Goal: Task Accomplishment & Management: Use online tool/utility

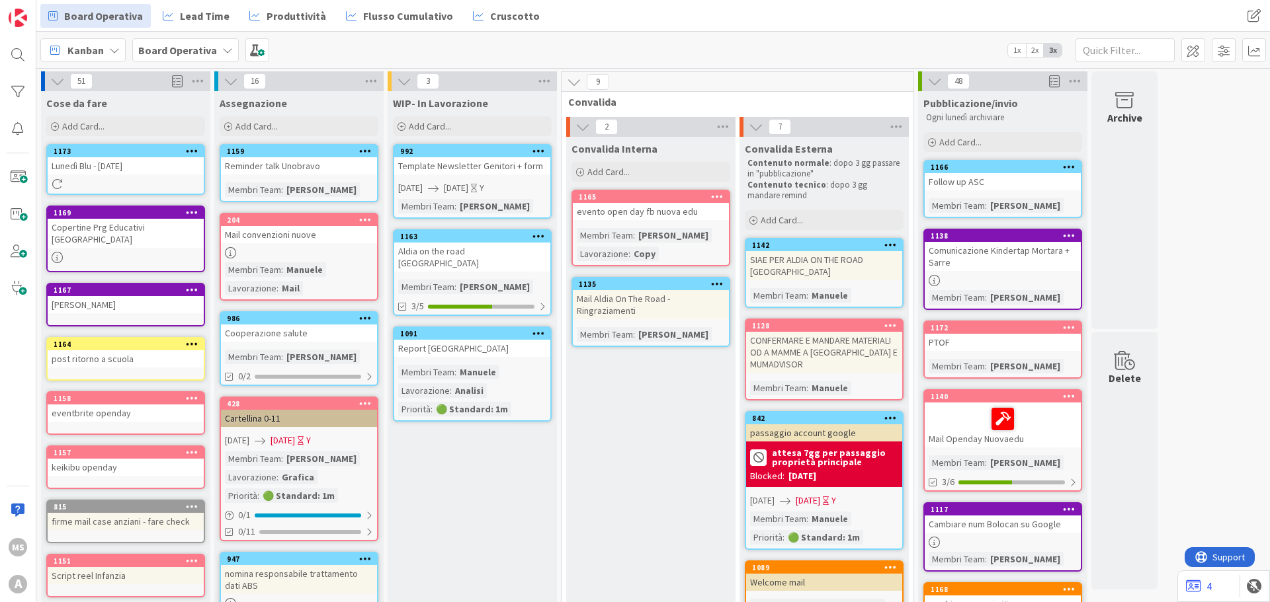
click at [191, 52] on b "Board Operativa" at bounding box center [177, 50] width 79 height 13
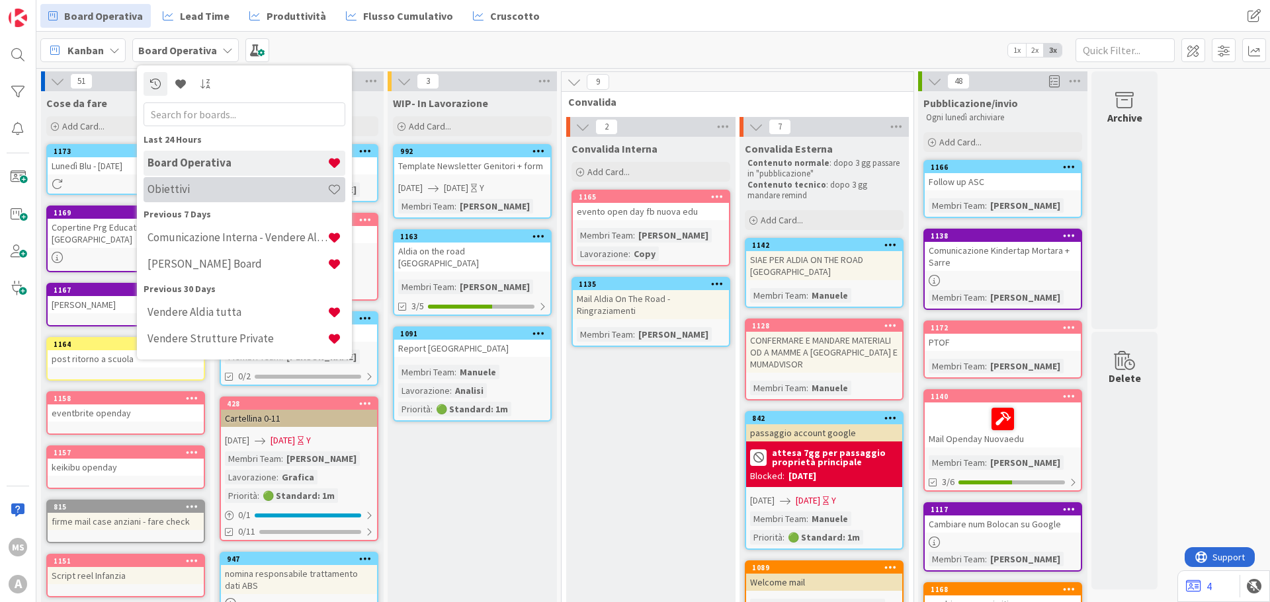
click at [210, 181] on div "Obiettivi" at bounding box center [245, 189] width 202 height 25
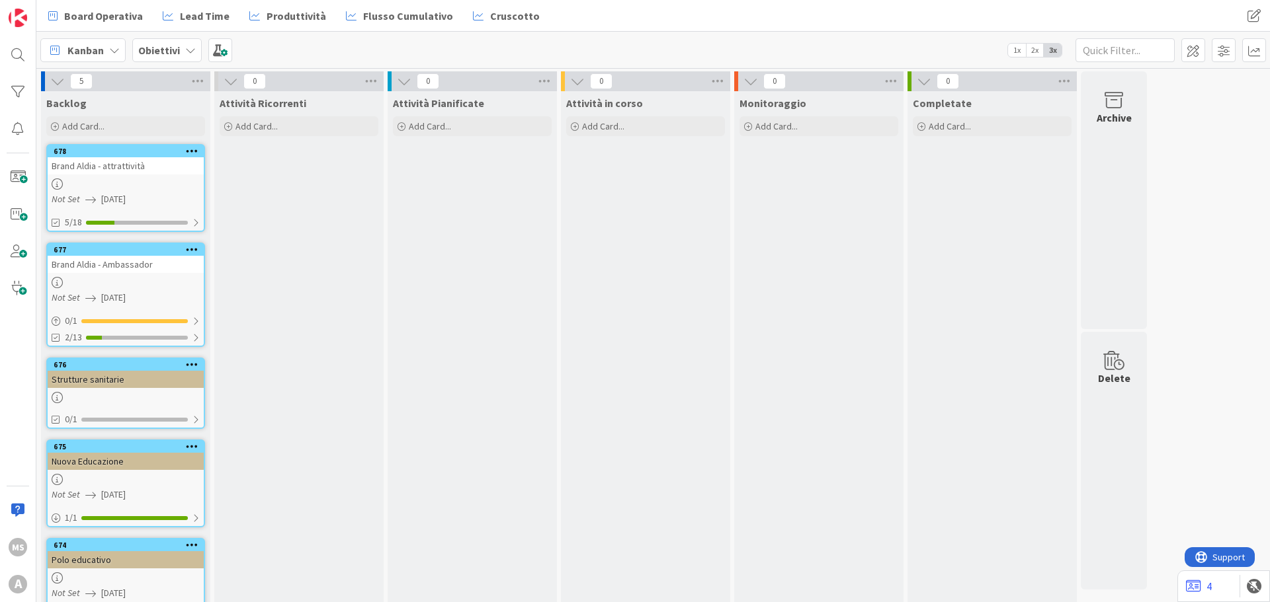
click at [124, 269] on div "Brand Aldia - Ambassador" at bounding box center [126, 264] width 156 height 17
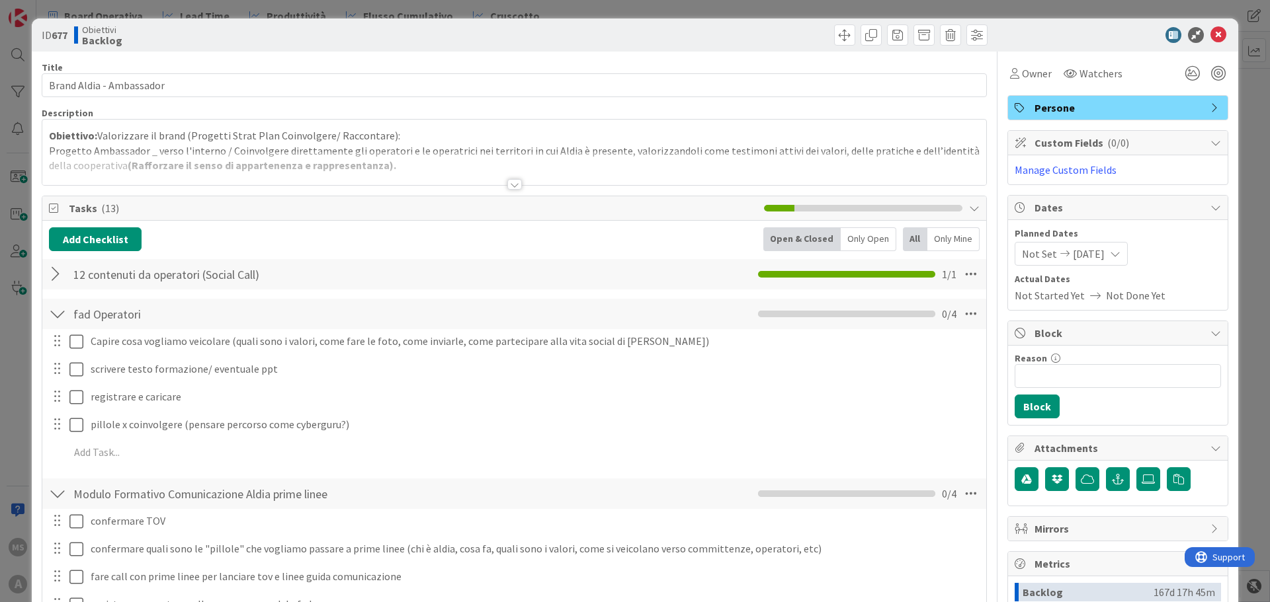
click at [53, 274] on div at bounding box center [57, 275] width 17 height 24
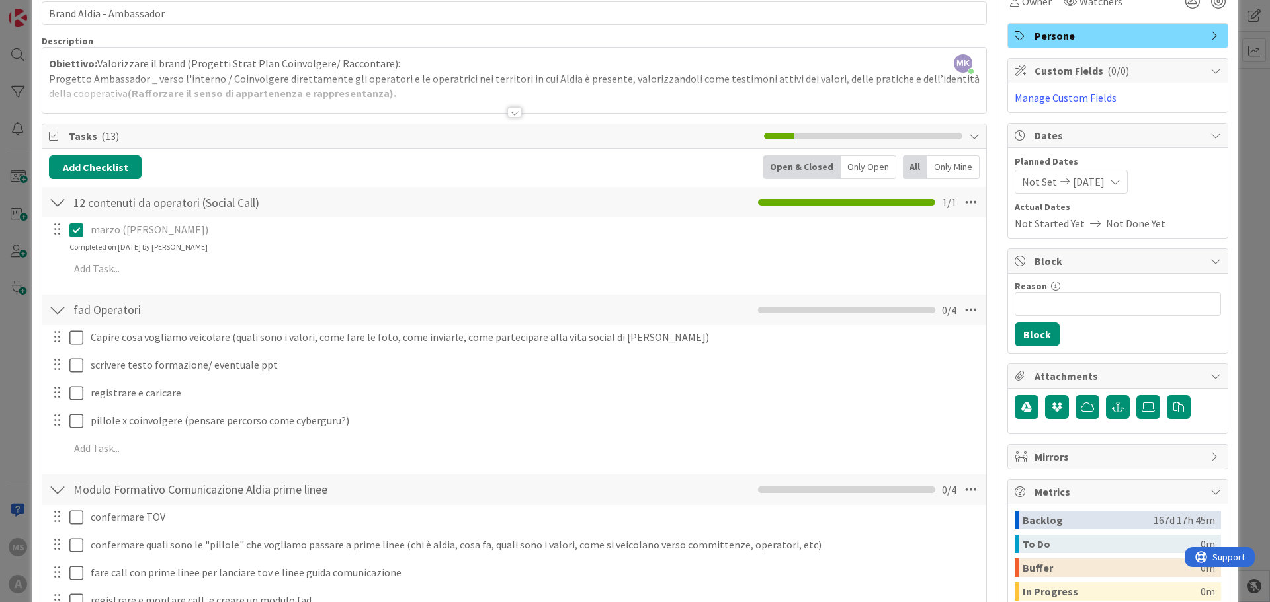
scroll to position [66, 0]
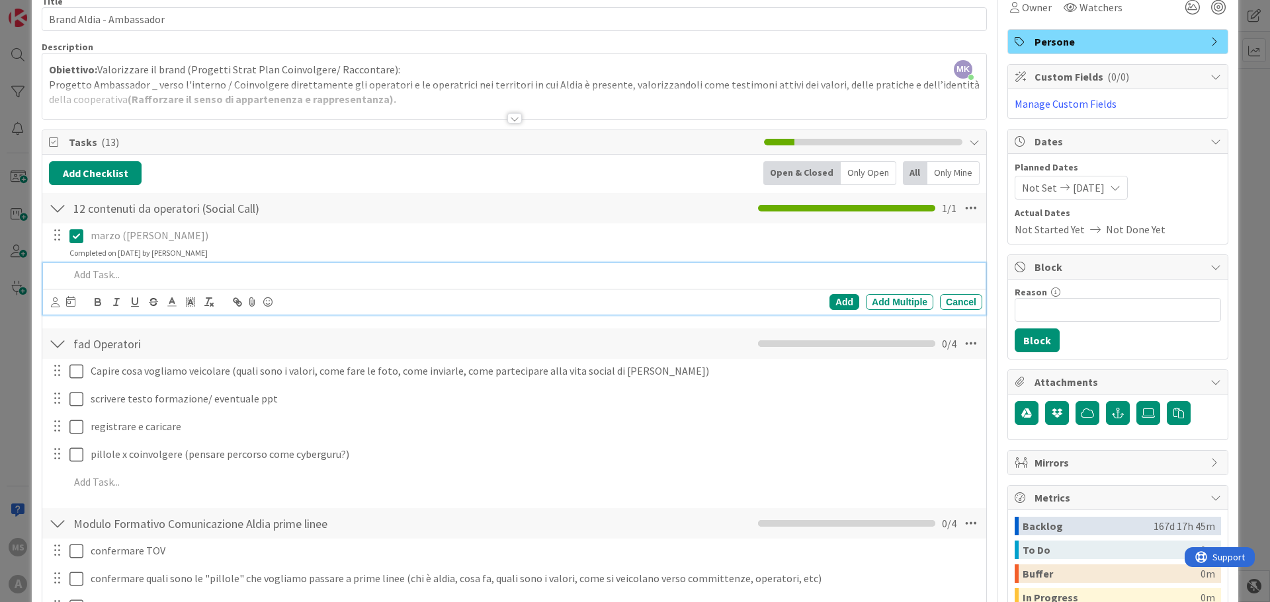
click at [106, 278] on p at bounding box center [522, 274] width 907 height 15
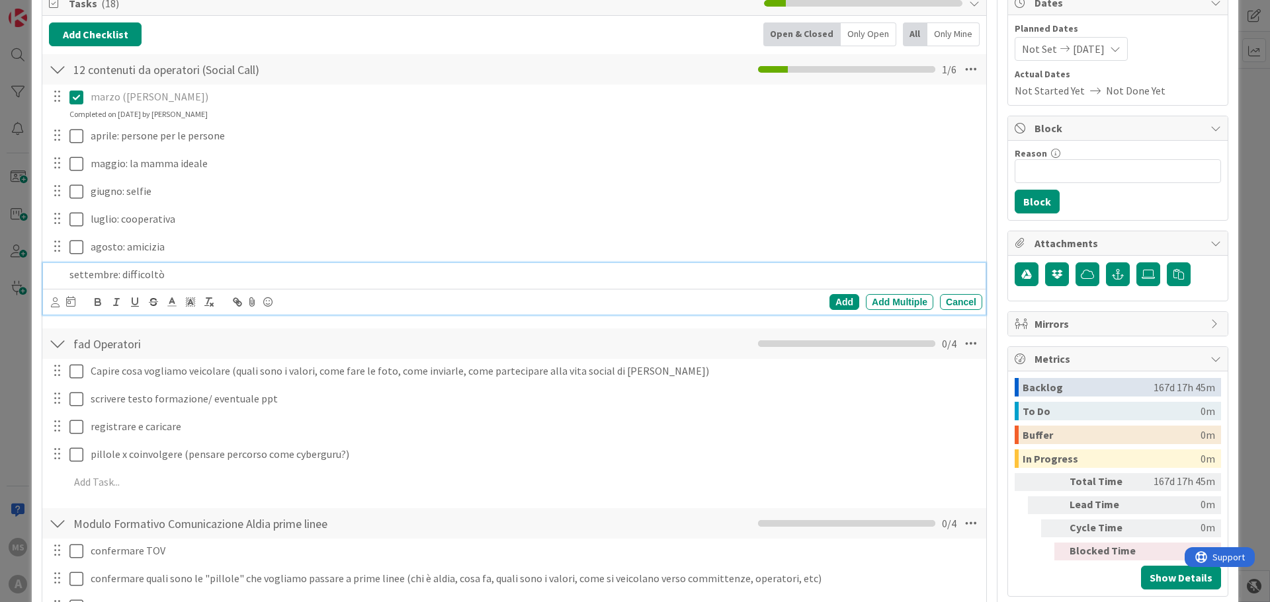
scroll to position [233, 0]
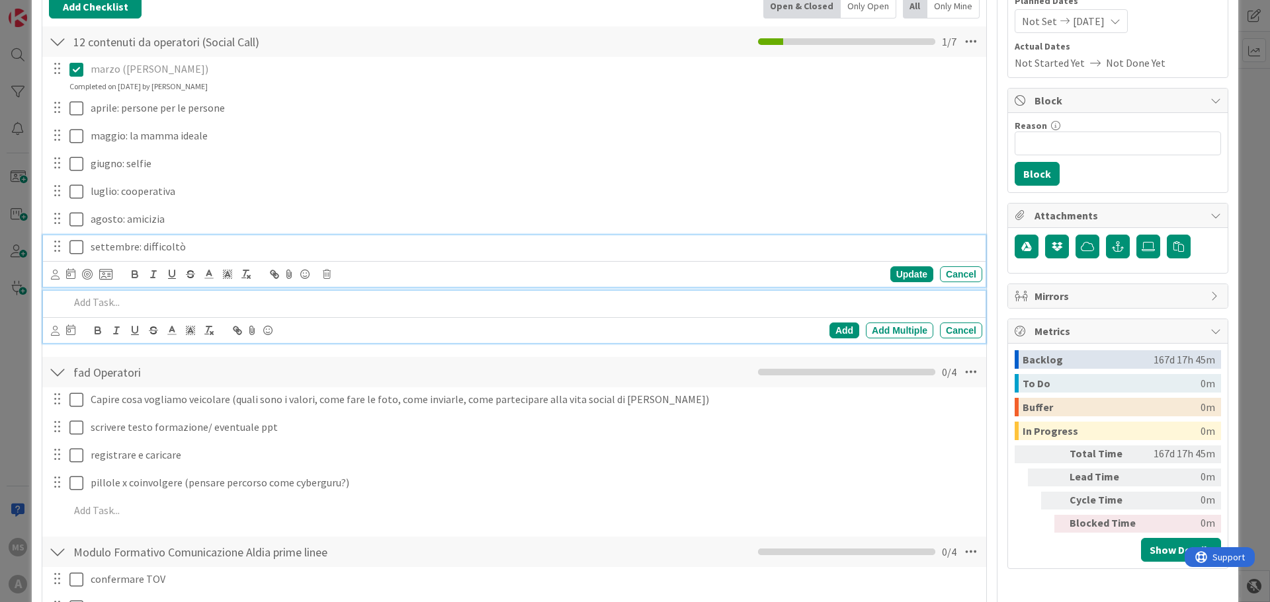
click at [254, 249] on div "settembre: difficoltò Update Cancel" at bounding box center [514, 261] width 942 height 52
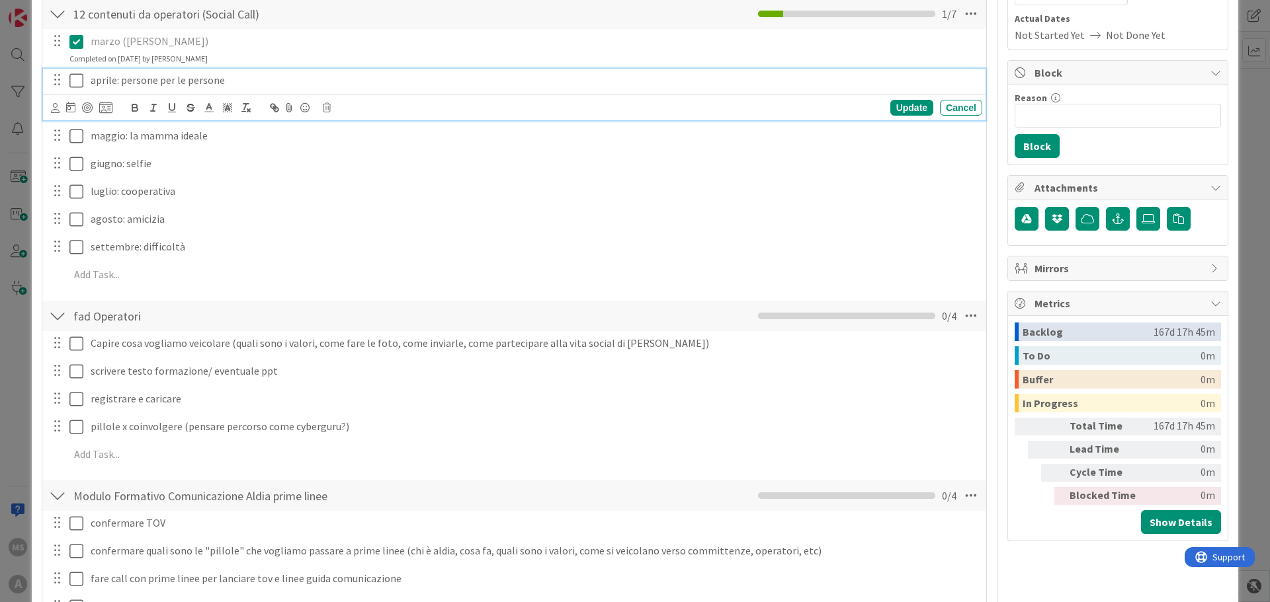
click at [79, 81] on icon at bounding box center [76, 81] width 14 height 16
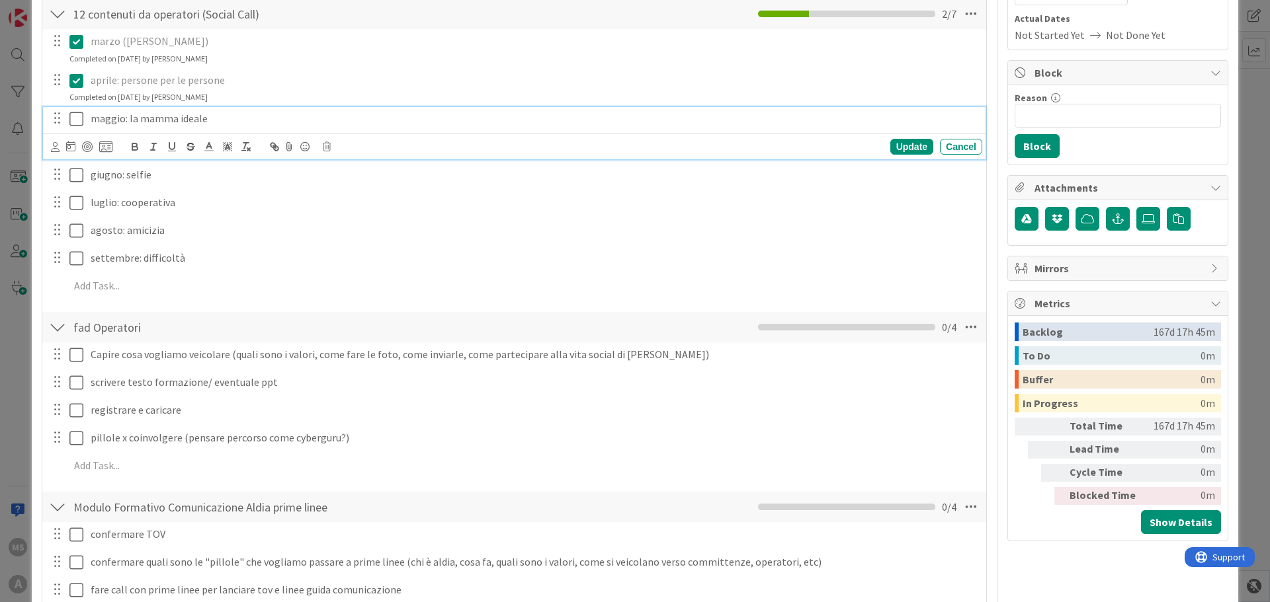
click at [76, 123] on icon at bounding box center [76, 119] width 14 height 16
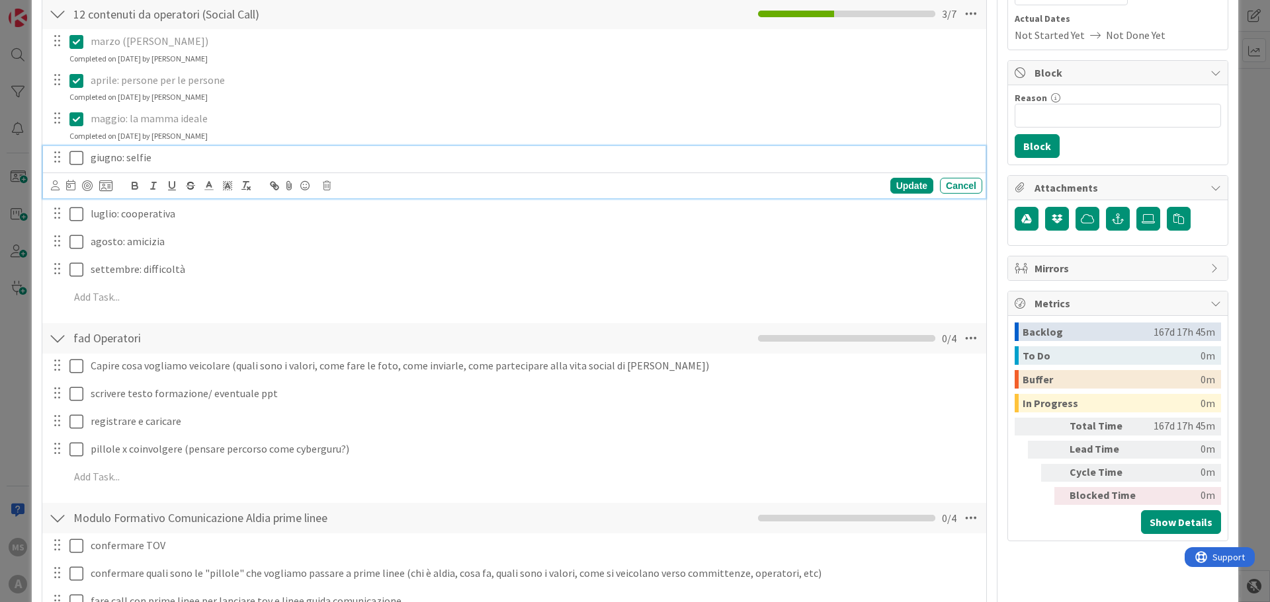
click at [77, 162] on icon at bounding box center [76, 158] width 14 height 16
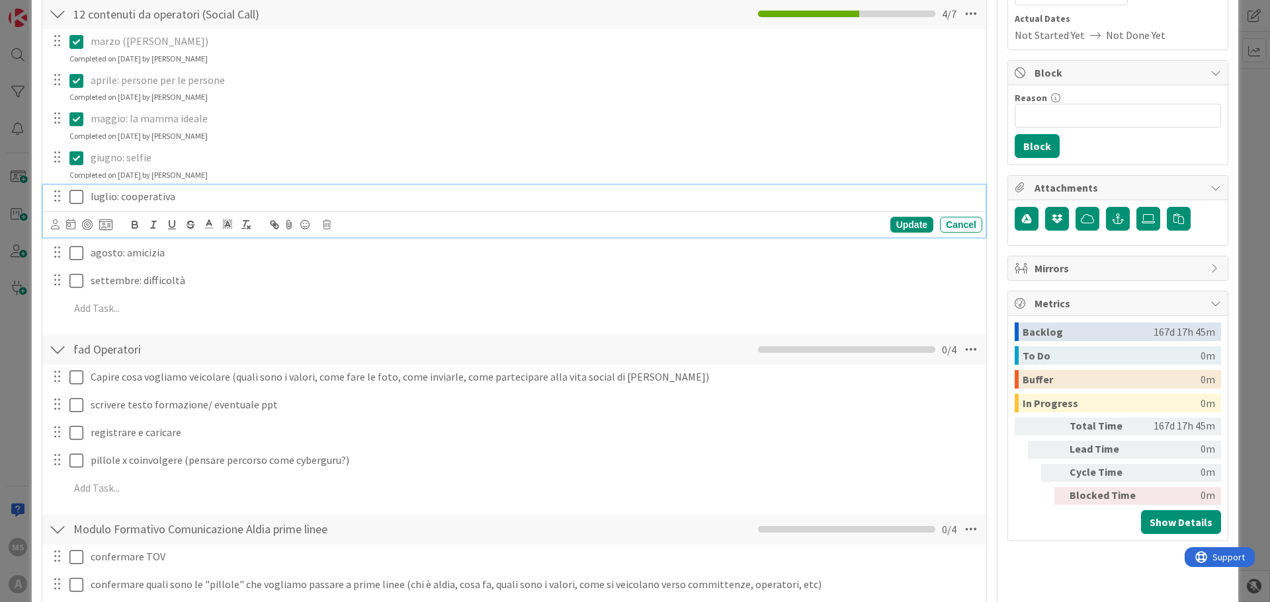
click at [77, 194] on icon at bounding box center [76, 197] width 14 height 16
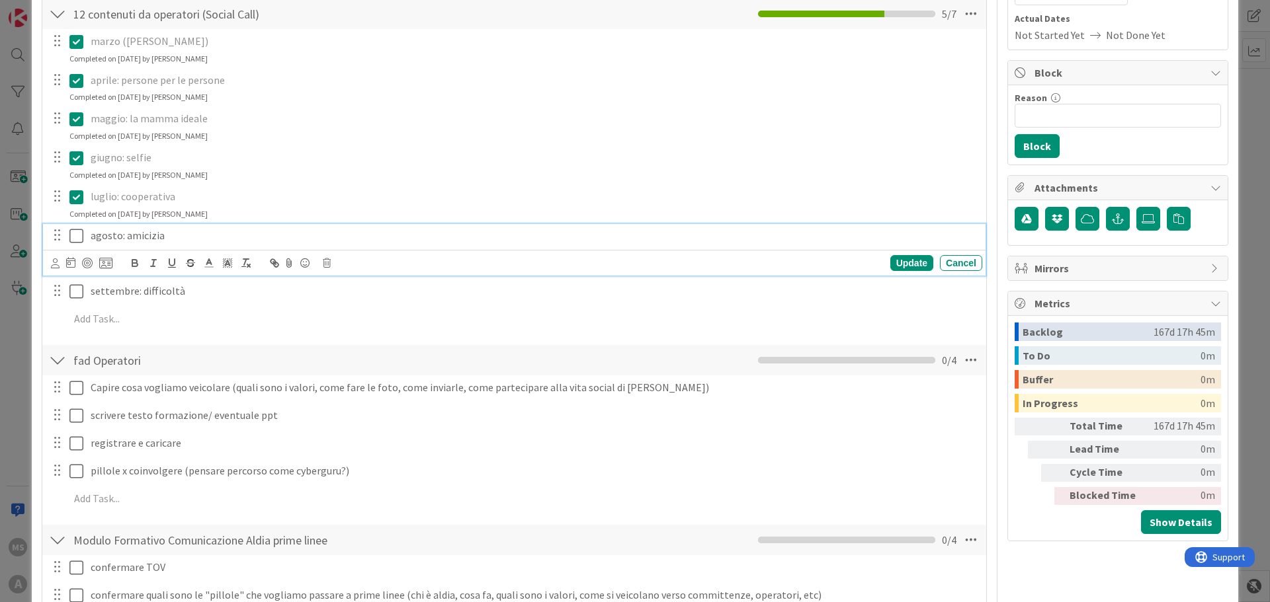
click at [80, 235] on icon at bounding box center [76, 236] width 14 height 16
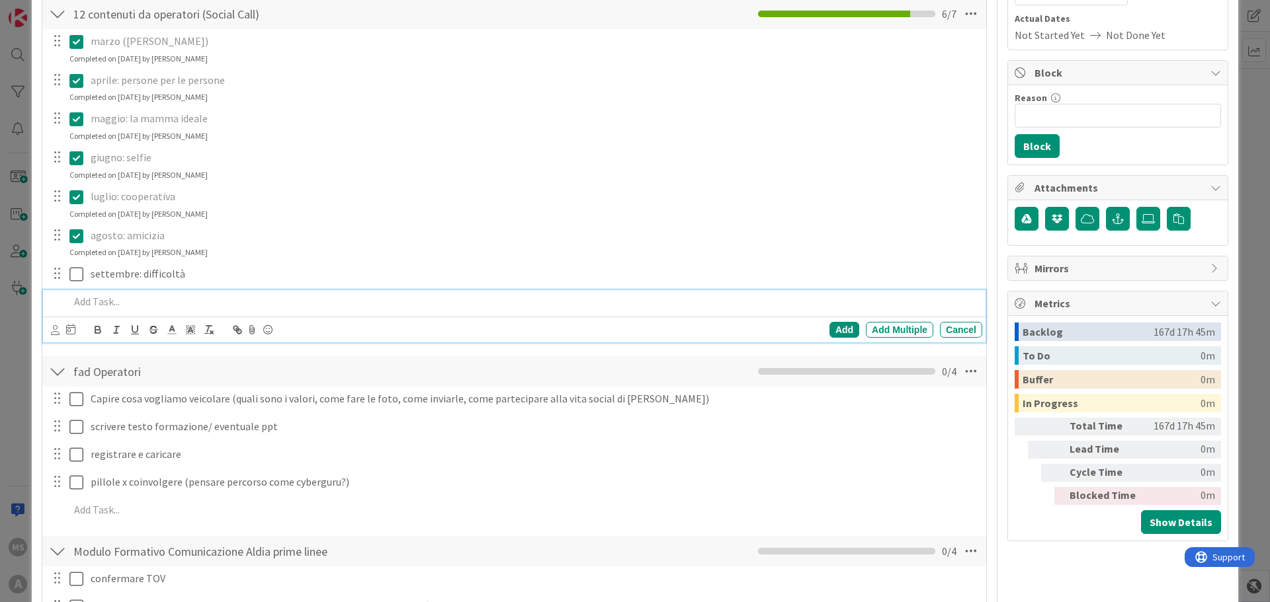
click at [110, 309] on p at bounding box center [522, 301] width 907 height 15
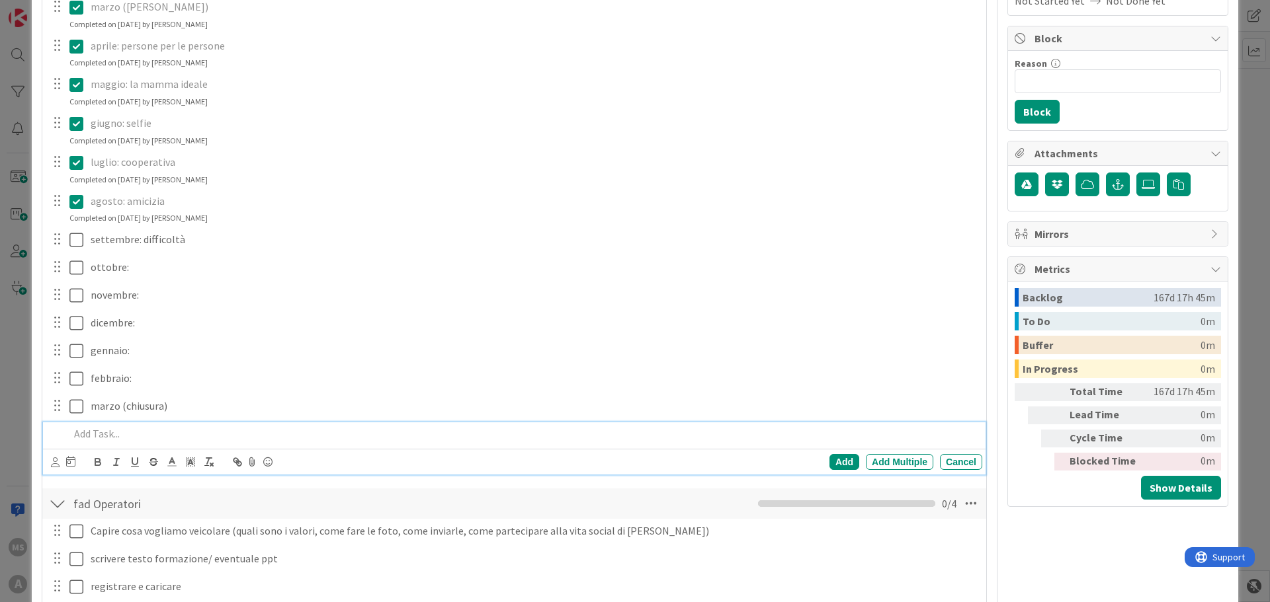
scroll to position [229, 0]
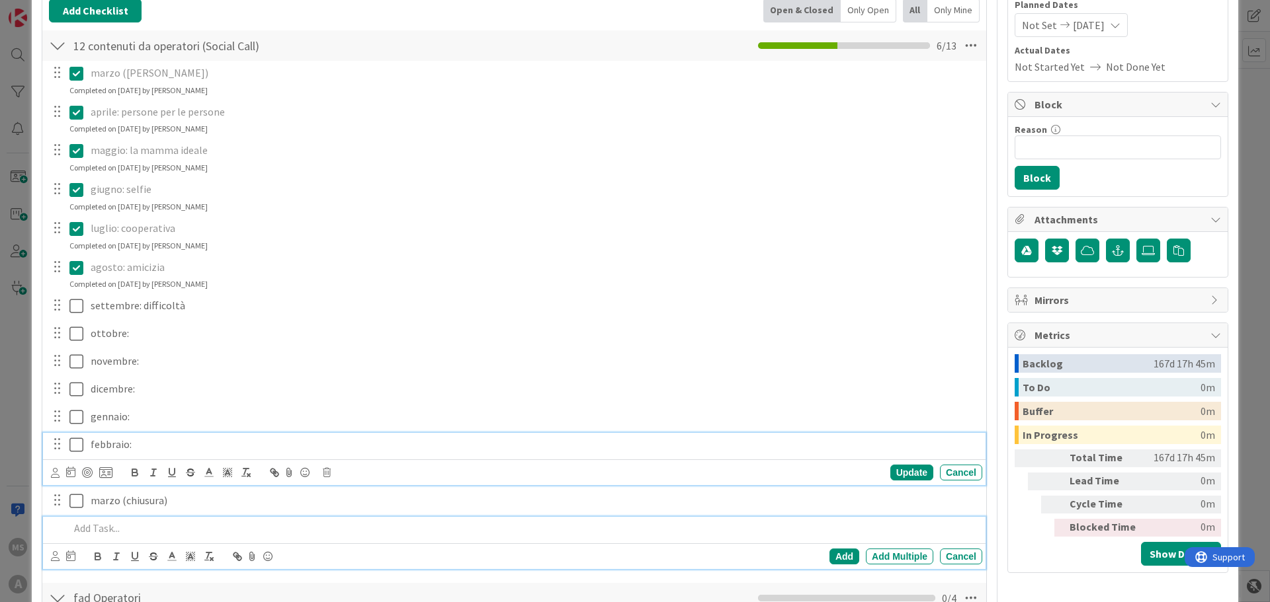
click at [142, 446] on p "febbraio:" at bounding box center [534, 444] width 886 height 15
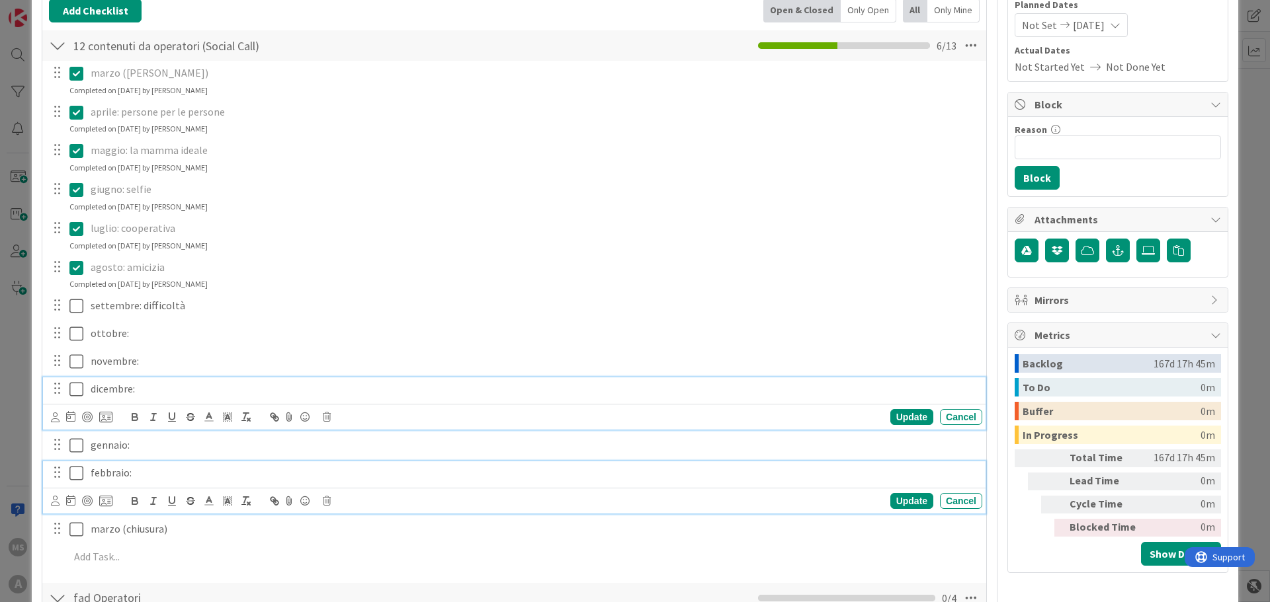
click at [154, 395] on div "dicembre: Update Cancel" at bounding box center [514, 404] width 942 height 52
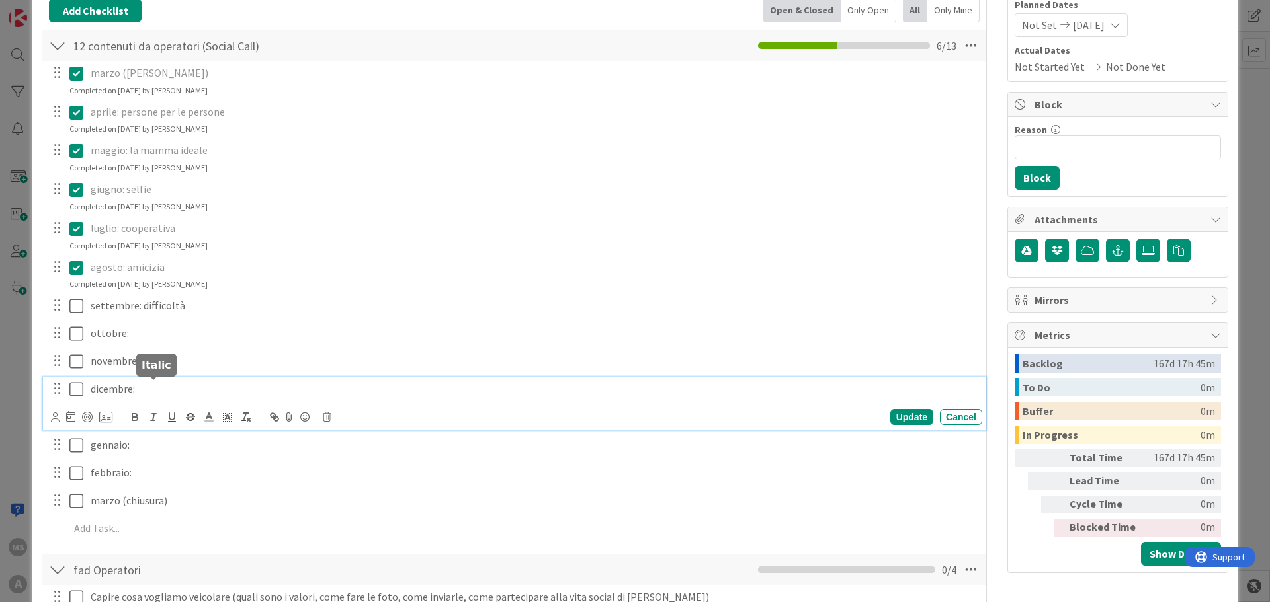
scroll to position [257, 0]
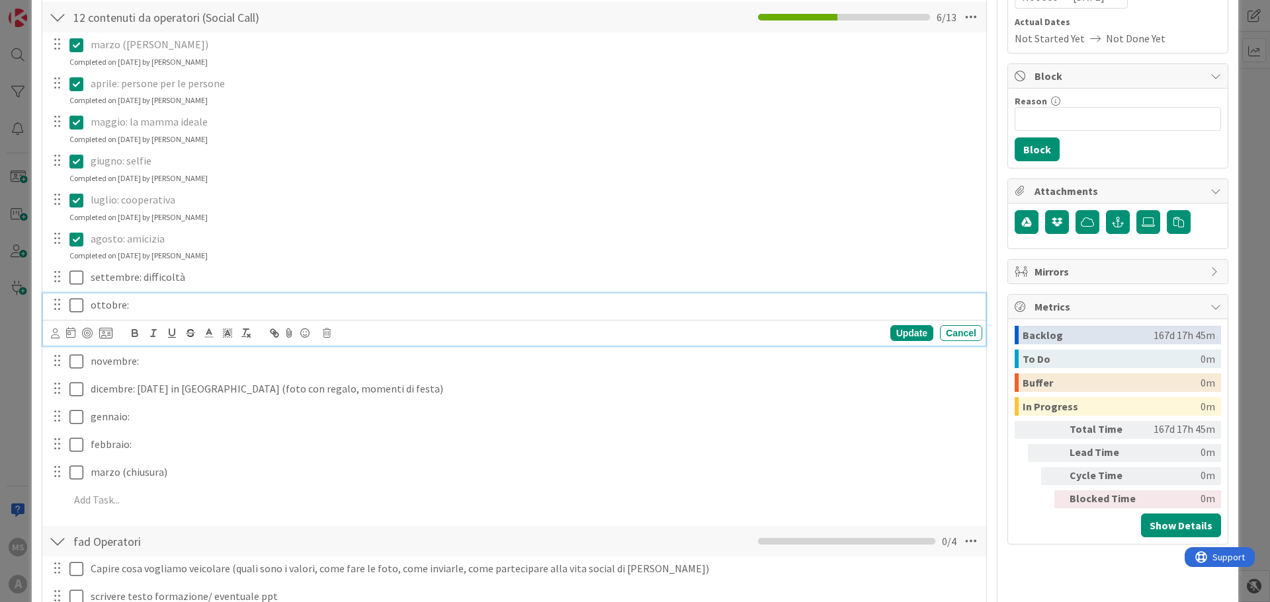
click at [155, 310] on p "ottobre:" at bounding box center [534, 305] width 886 height 15
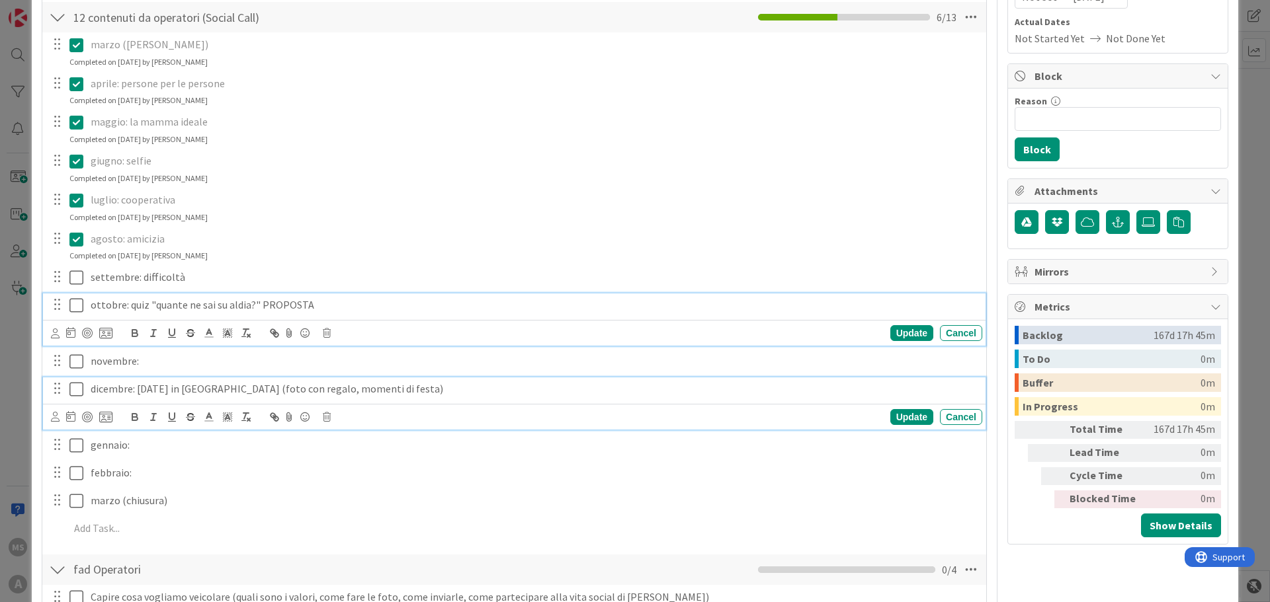
click at [367, 391] on p "dicembre: natale in Aldia (foto con regalo, momenti di festa)" at bounding box center [534, 389] width 886 height 15
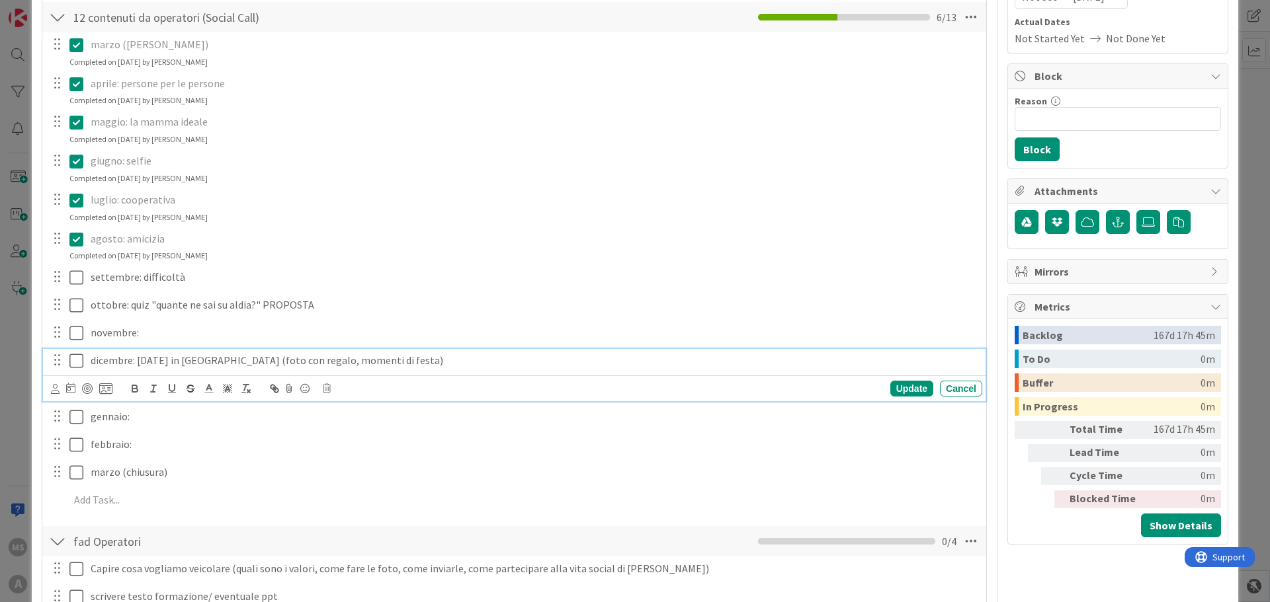
scroll to position [229, 0]
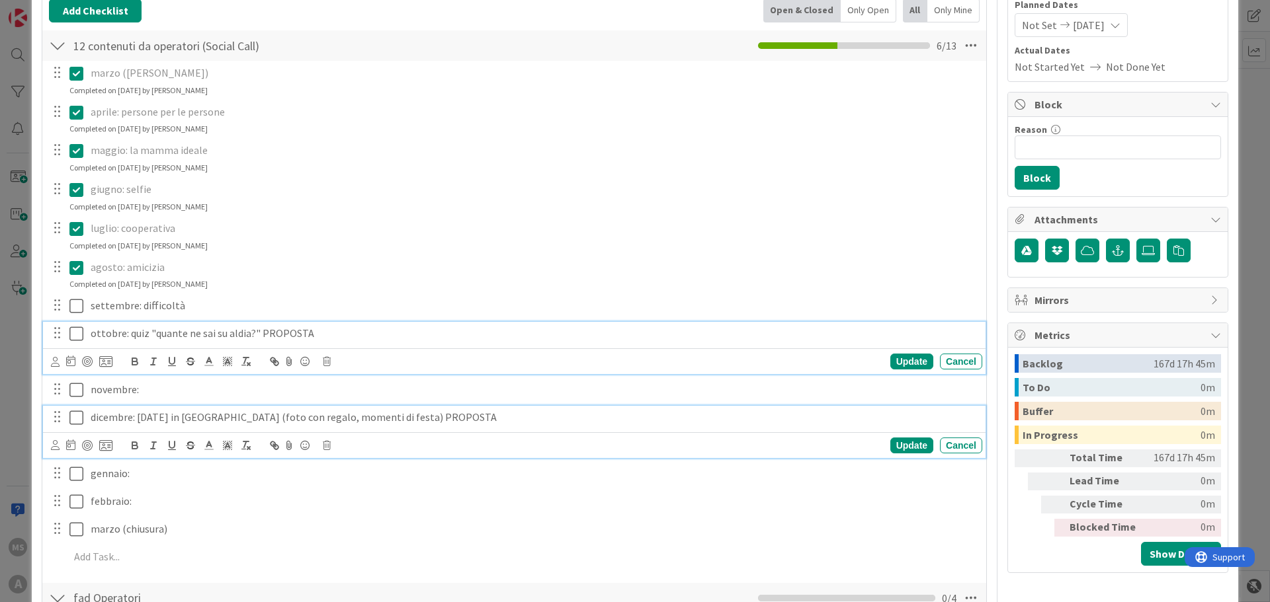
click at [215, 336] on div "ottobre: quiz "quante ne sai su aldia?" PROPOSTA Update Cancel" at bounding box center [514, 348] width 942 height 52
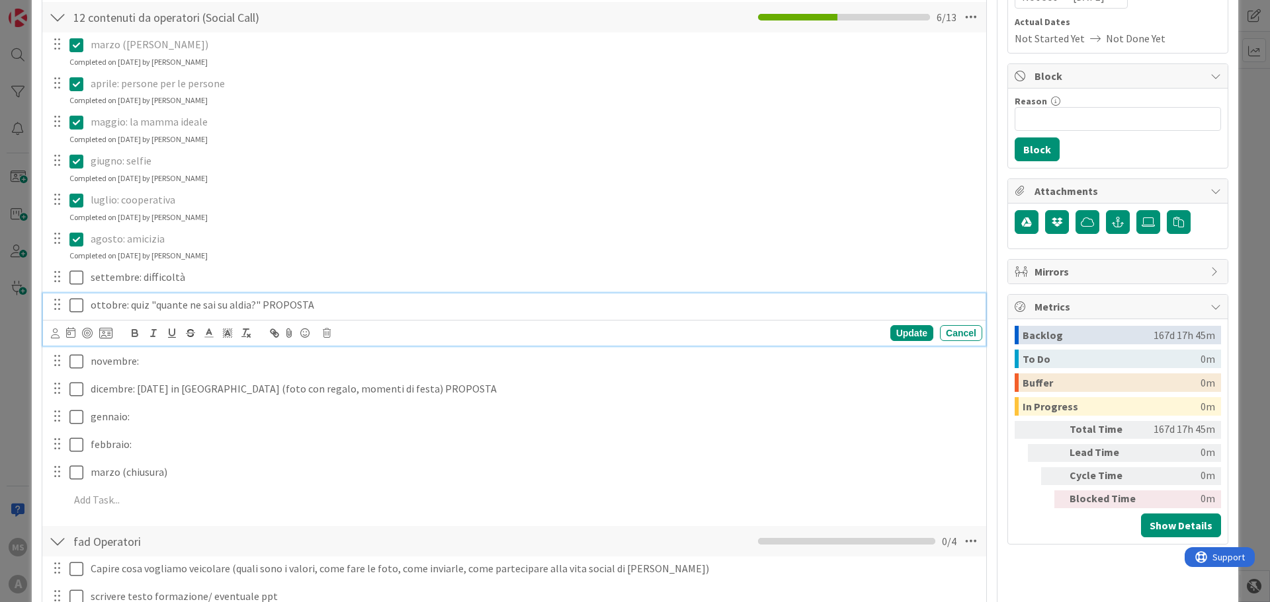
click at [149, 305] on p "ottobre: quiz "quante ne sai su aldia?" PROPOSTA" at bounding box center [534, 305] width 886 height 15
click at [890, 330] on div "Update" at bounding box center [911, 333] width 43 height 16
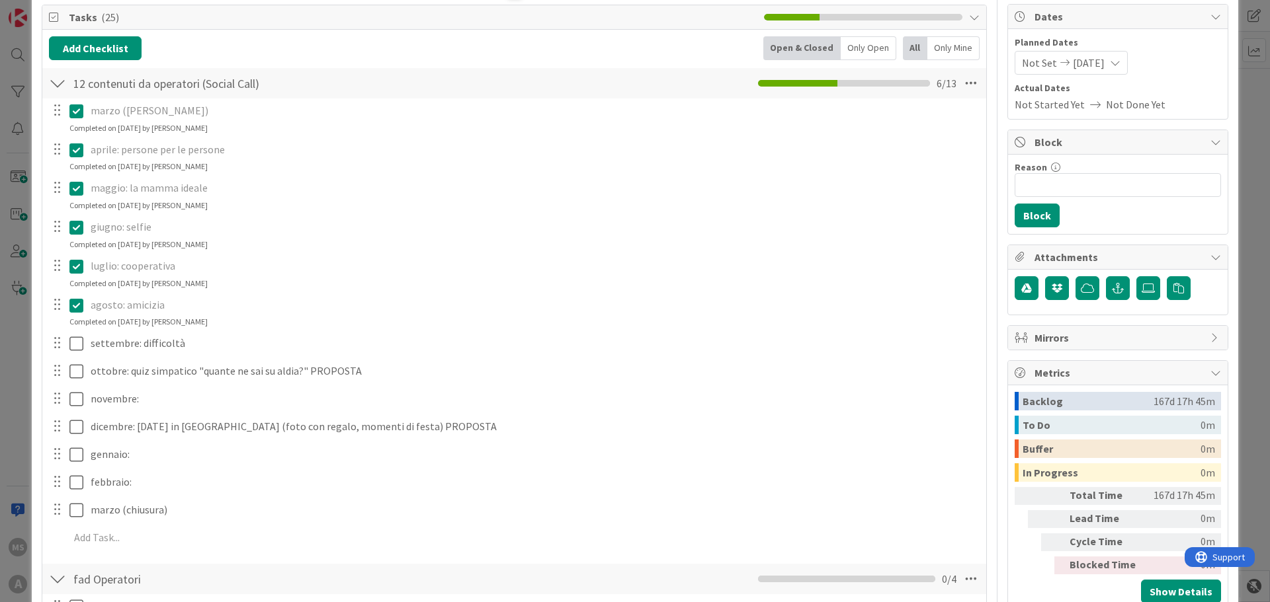
scroll to position [125, 0]
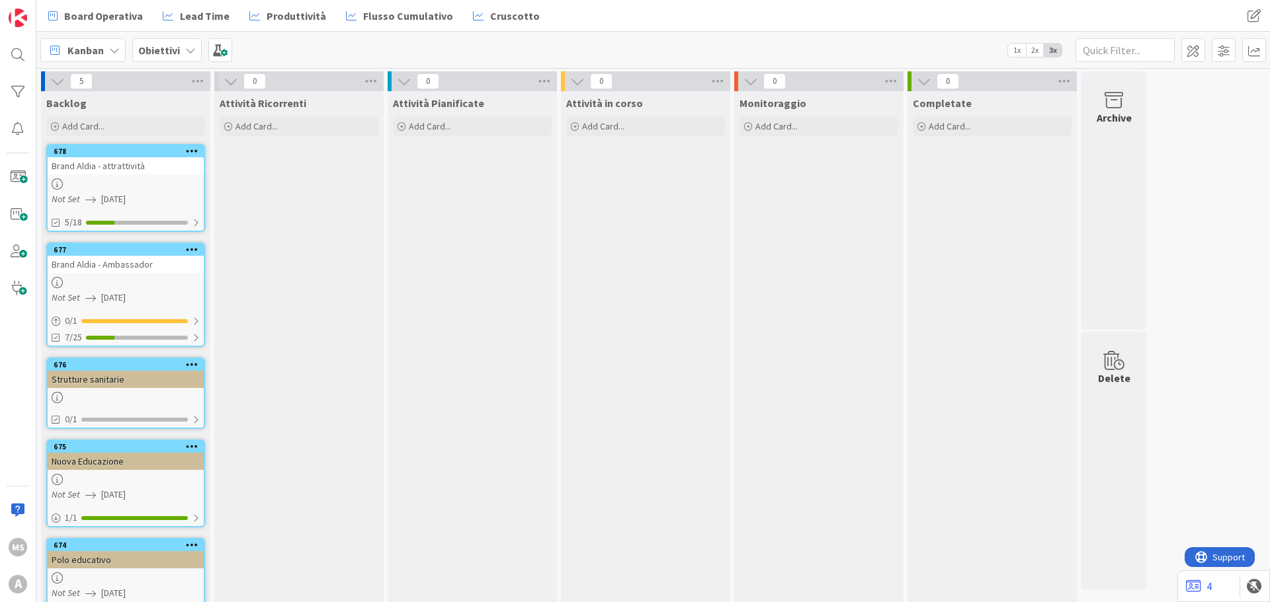
click at [161, 50] on b "Obiettivi" at bounding box center [159, 50] width 42 height 13
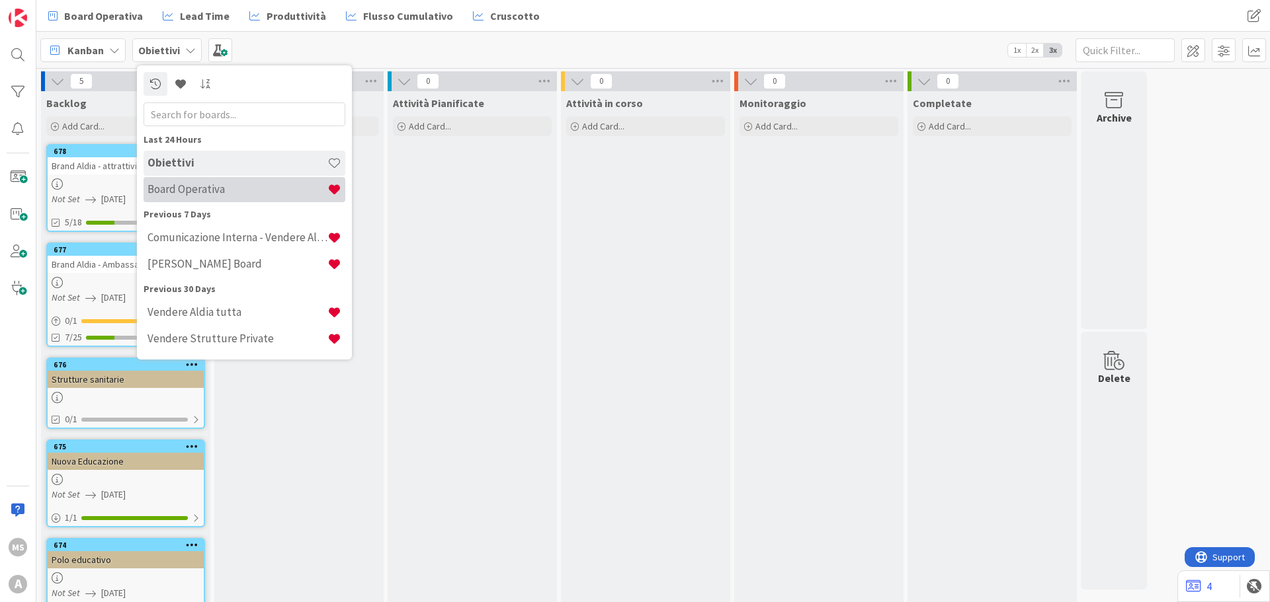
click at [190, 193] on h4 "Board Operativa" at bounding box center [237, 189] width 180 height 13
